Goal: Navigation & Orientation: Find specific page/section

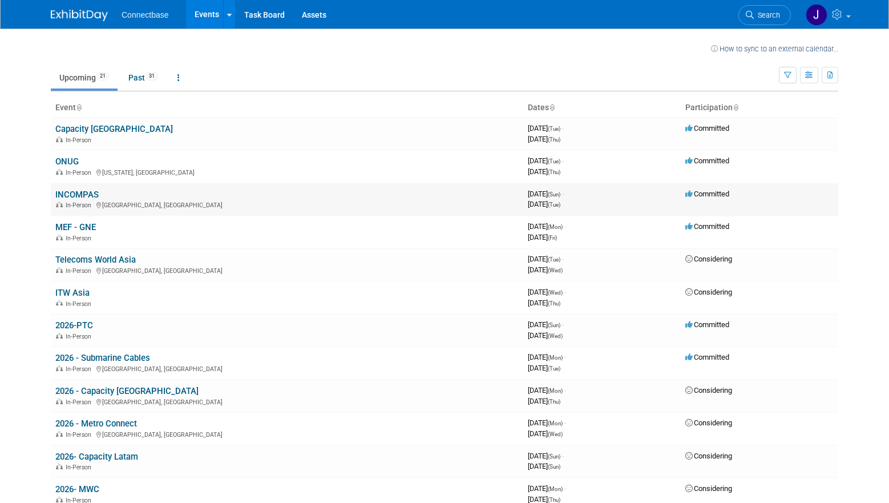
click at [86, 190] on link "INCOMPAS" at bounding box center [76, 195] width 43 height 10
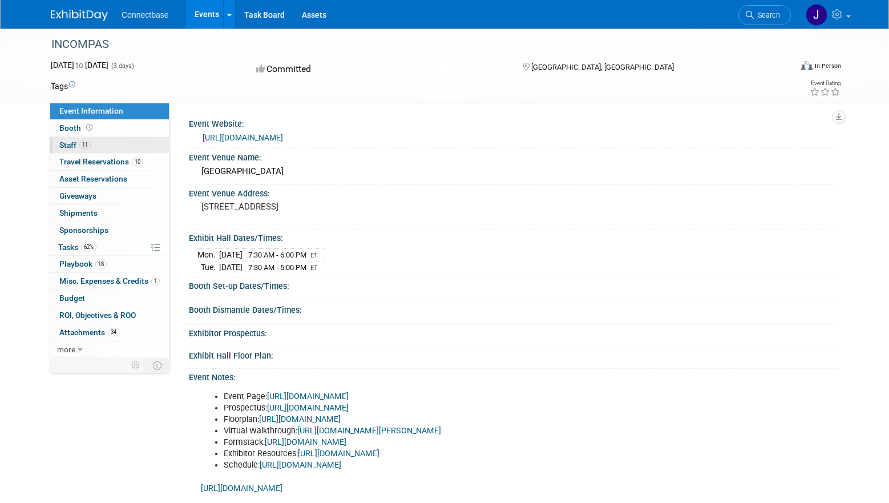
click at [107, 145] on link "11 Staff 11" at bounding box center [109, 145] width 119 height 17
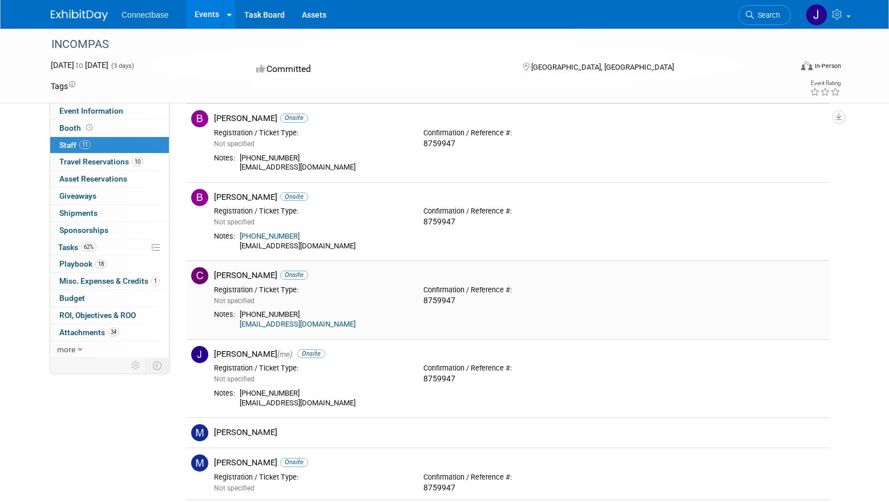
scroll to position [168, 0]
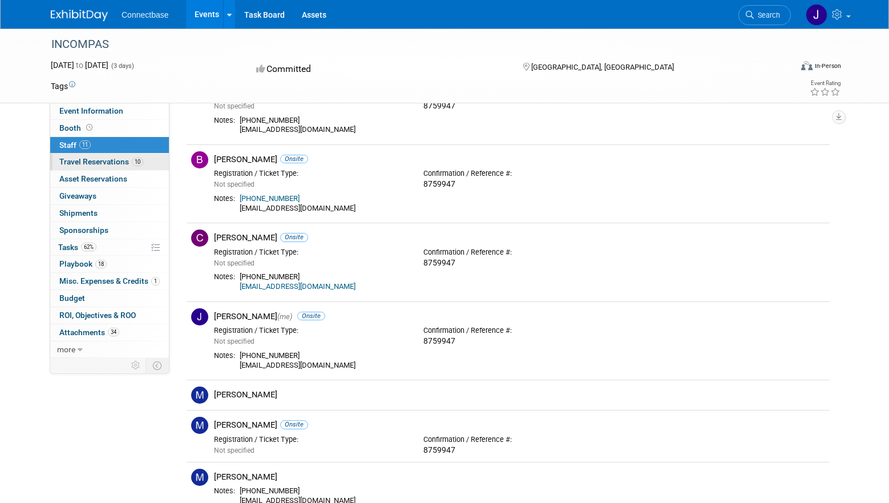
click at [110, 160] on span "Travel Reservations 10" at bounding box center [101, 161] width 84 height 9
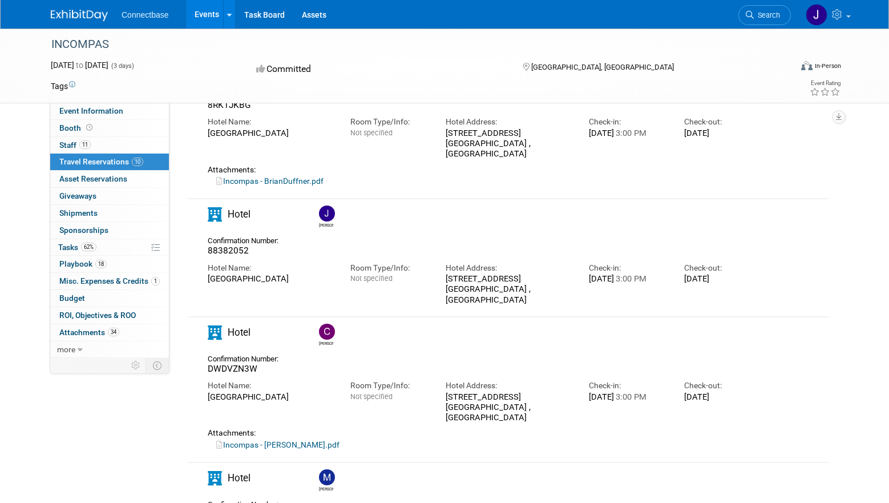
scroll to position [950, 0]
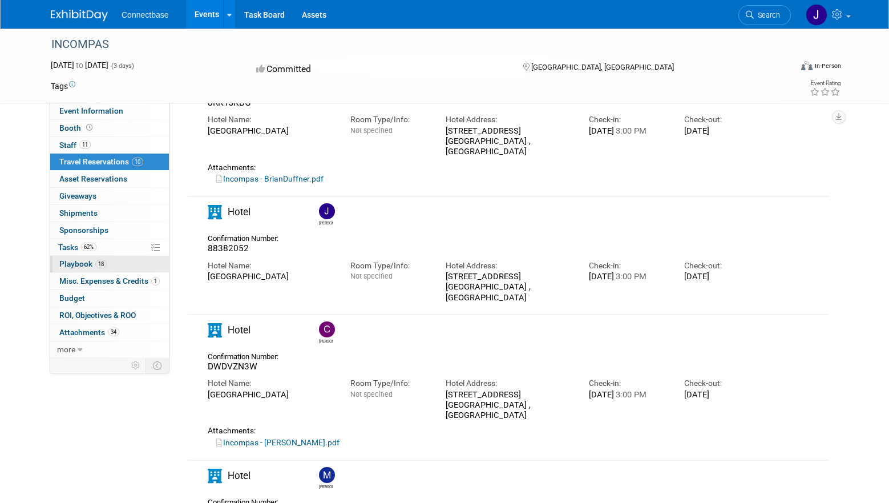
click at [94, 266] on span "Playbook 18" at bounding box center [82, 263] width 47 height 9
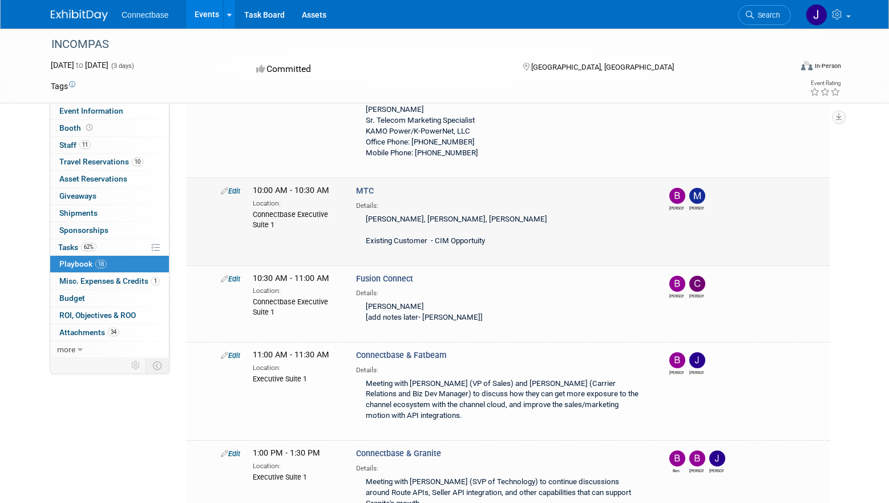
scroll to position [1754, 0]
